Goal: Information Seeking & Learning: Learn about a topic

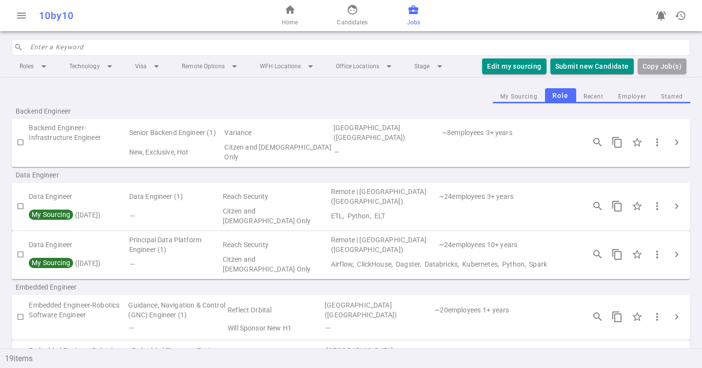
click at [72, 39] on input "search" at bounding box center [357, 47] width 654 height 16
click at [73, 41] on input "search" at bounding box center [357, 47] width 654 height 16
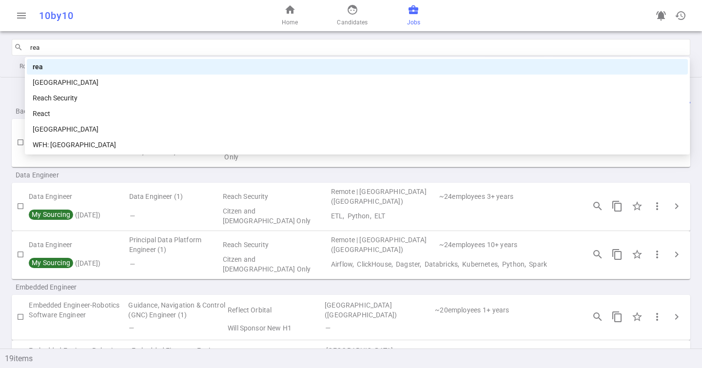
type input "reac"
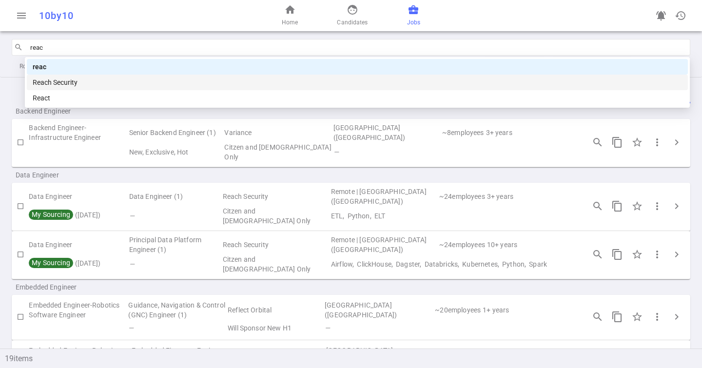
click at [81, 79] on div "Reach Security" at bounding box center [357, 82] width 649 height 11
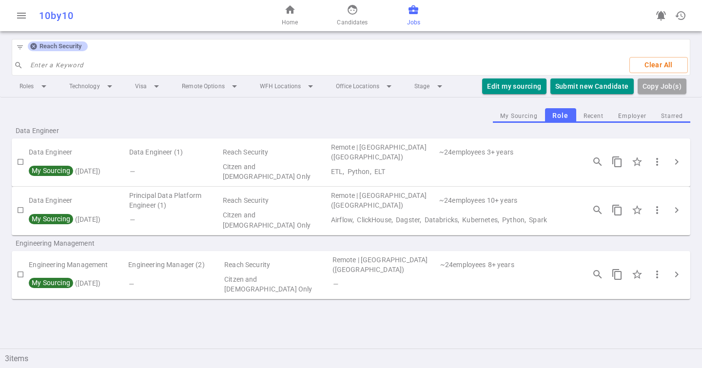
click at [33, 51] on div "filter_list Reach Security" at bounding box center [50, 47] width 76 height 16
click at [34, 46] on icon at bounding box center [34, 46] width 8 height 8
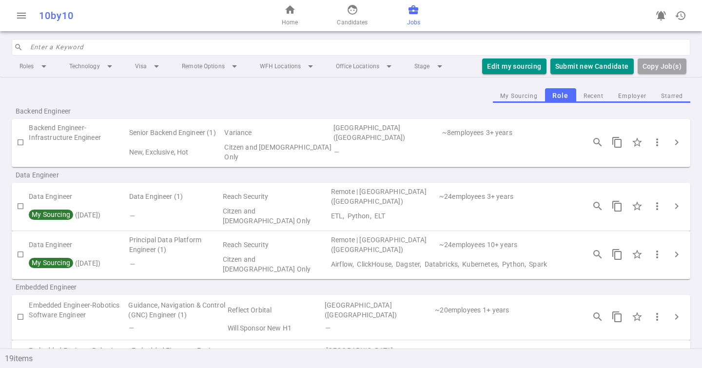
click at [34, 48] on input "search" at bounding box center [357, 47] width 654 height 16
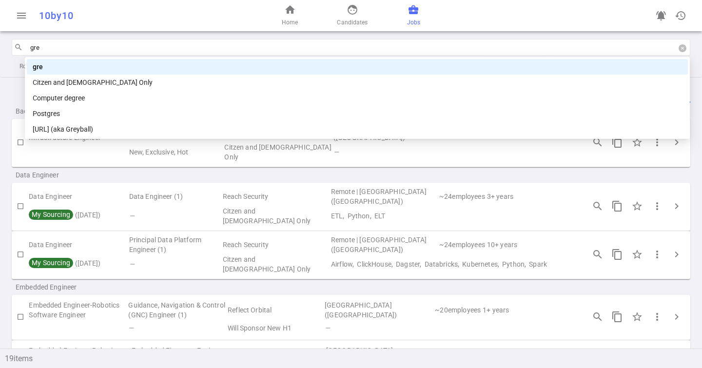
type input "grey"
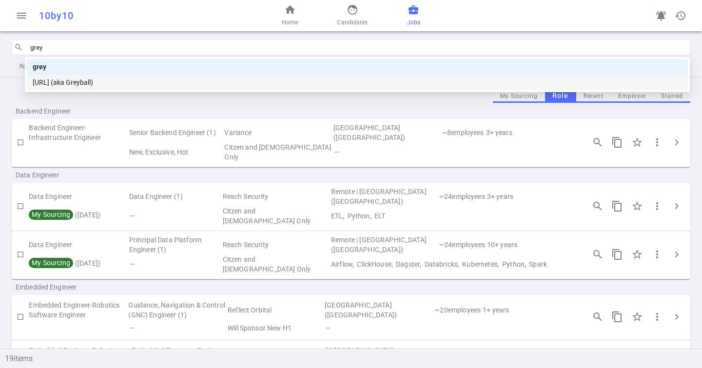
click at [54, 81] on div "[URL] (aka Greyball)" at bounding box center [357, 82] width 649 height 11
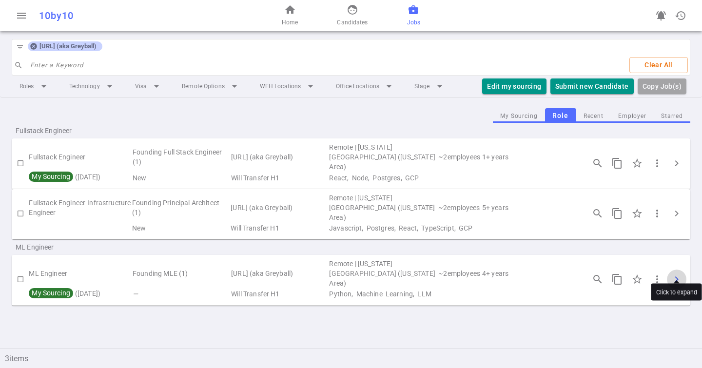
click at [679, 273] on span "chevron_right" at bounding box center [676, 279] width 12 height 12
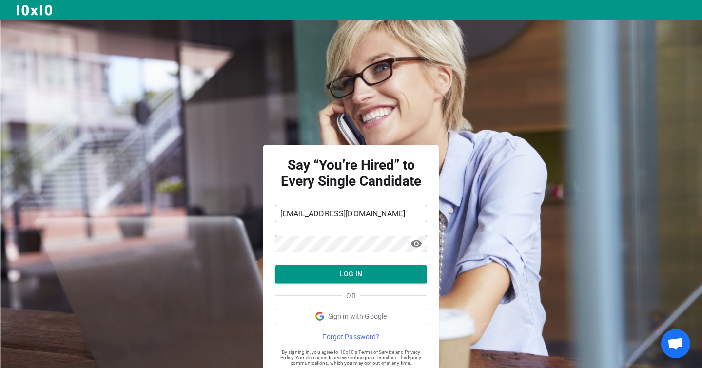
scroll to position [29, 0]
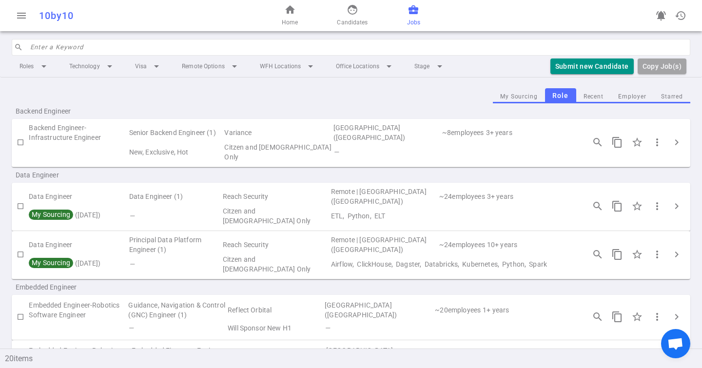
click at [153, 49] on input "search" at bounding box center [357, 47] width 654 height 16
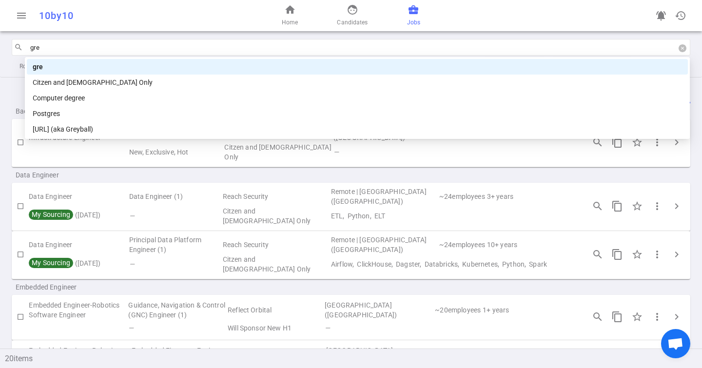
type input "grey"
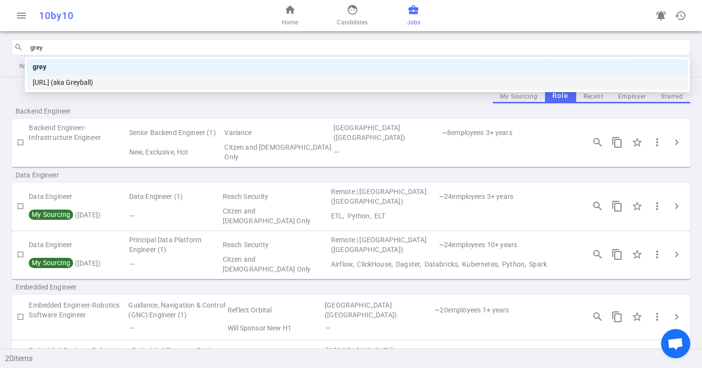
click at [129, 84] on div "[URL] (aka Greyball)" at bounding box center [357, 82] width 649 height 11
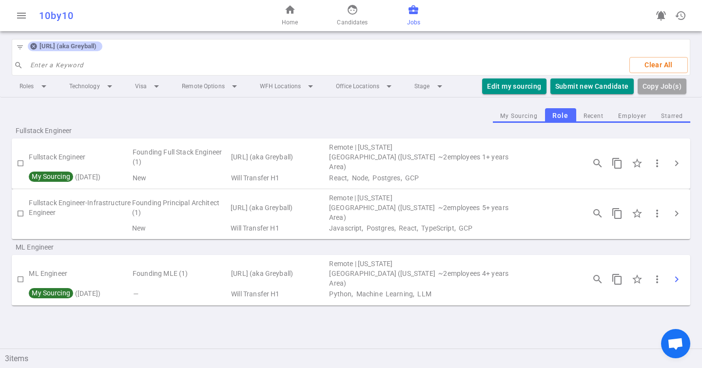
click at [677, 273] on span "chevron_right" at bounding box center [676, 279] width 12 height 12
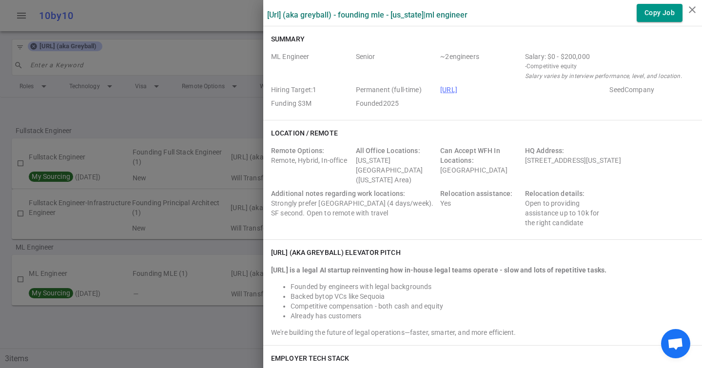
click at [35, 43] on div at bounding box center [351, 184] width 702 height 368
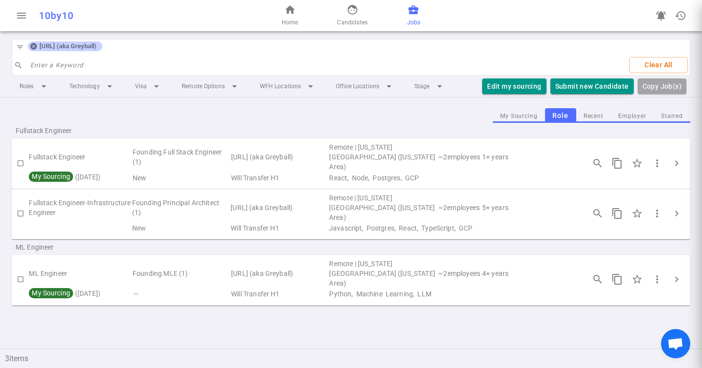
click at [35, 48] on icon at bounding box center [33, 46] width 6 height 6
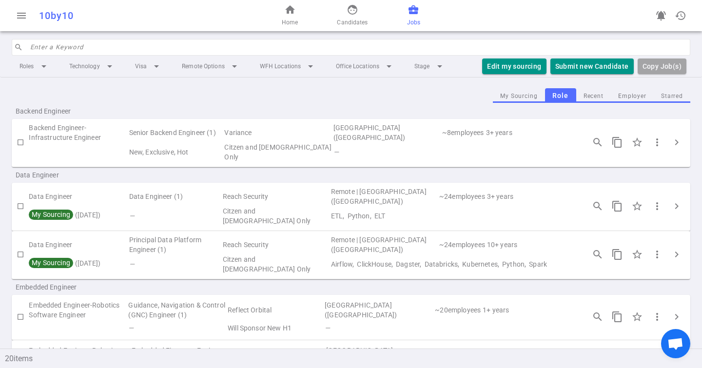
click at [42, 47] on input "search" at bounding box center [357, 47] width 654 height 16
type input "a"
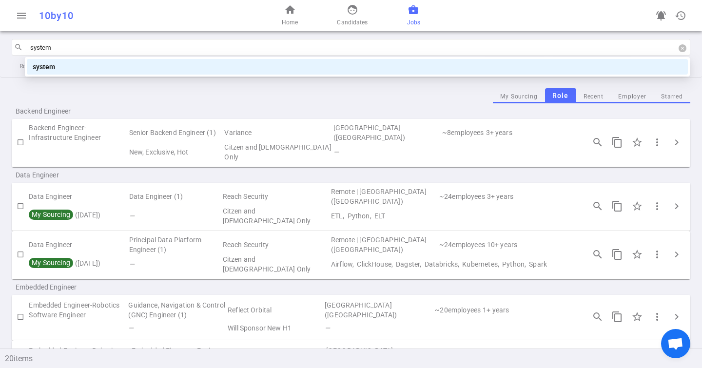
click at [63, 45] on input "system" at bounding box center [357, 47] width 654 height 16
type input "r"
type input "product"
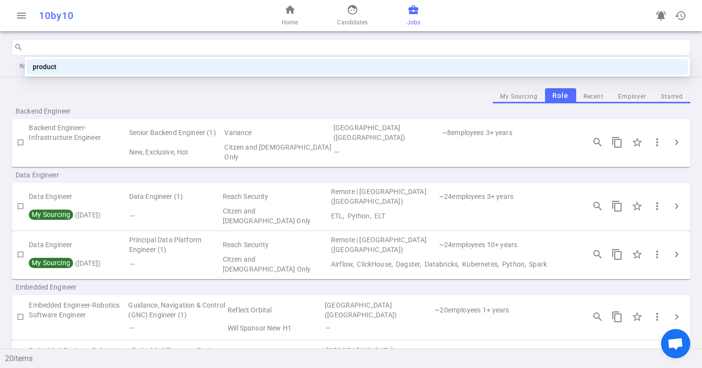
click at [80, 58] on body "menu 10by10 home Home face Candidates business_center Jobs notifications_active…" at bounding box center [351, 184] width 702 height 368
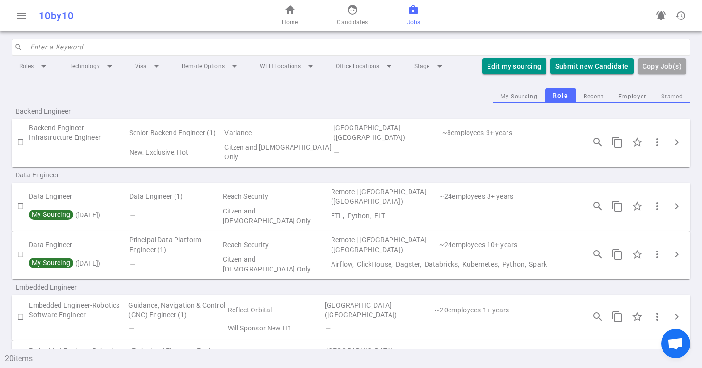
click at [80, 58] on li "Technology arrow_drop_down" at bounding box center [92, 66] width 62 height 18
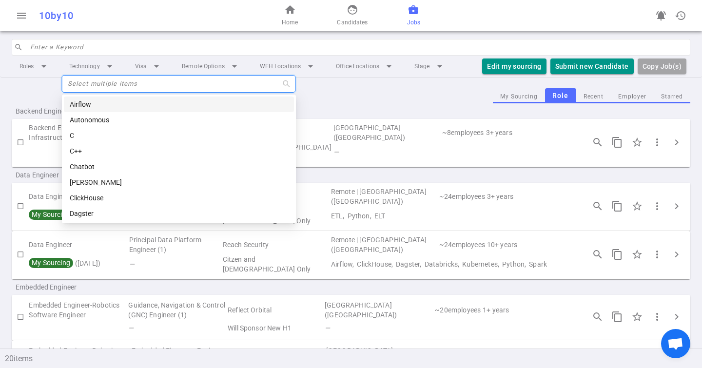
click at [84, 52] on input "search" at bounding box center [357, 47] width 654 height 16
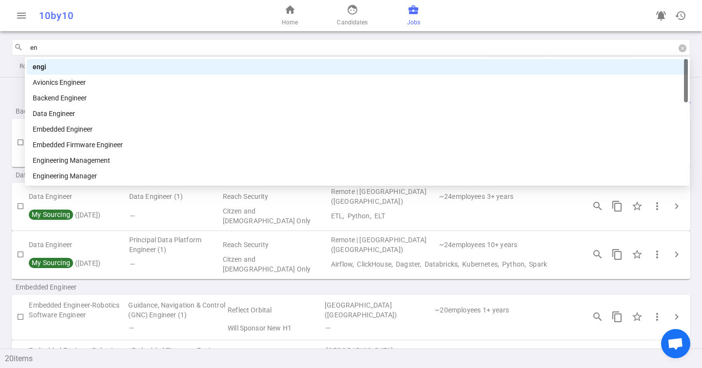
type input "e"
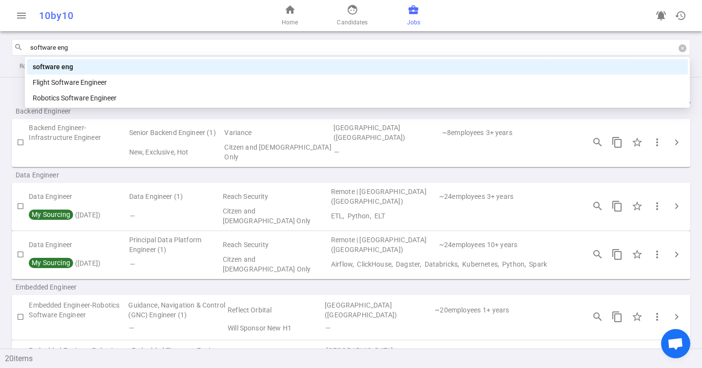
click at [101, 47] on input "software eng" at bounding box center [357, 47] width 654 height 16
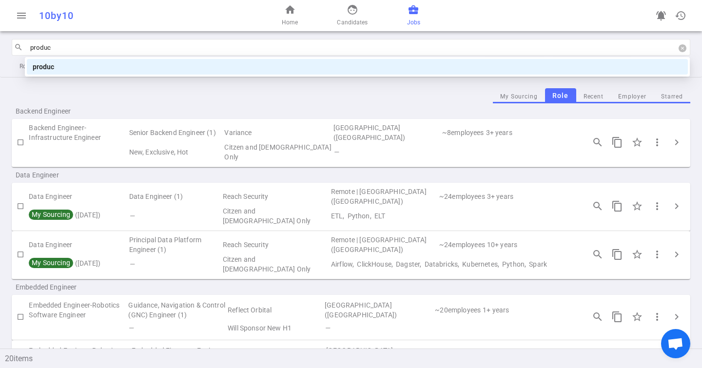
type input "product"
